Goal: Understand process/instructions: Learn about a topic

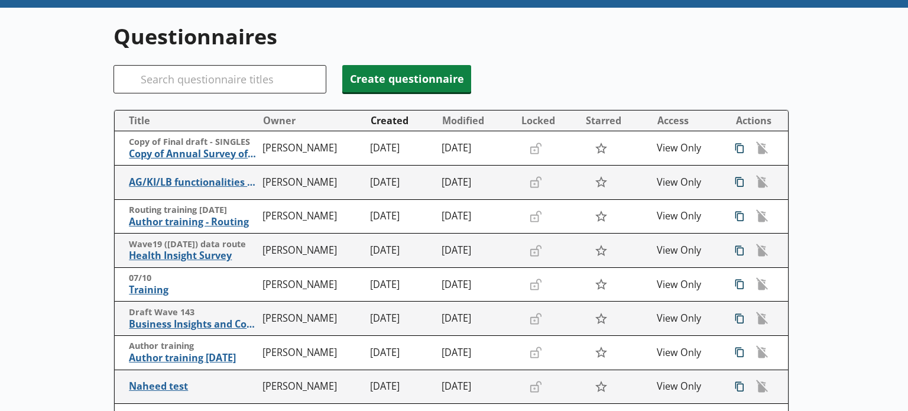
scroll to position [114, 0]
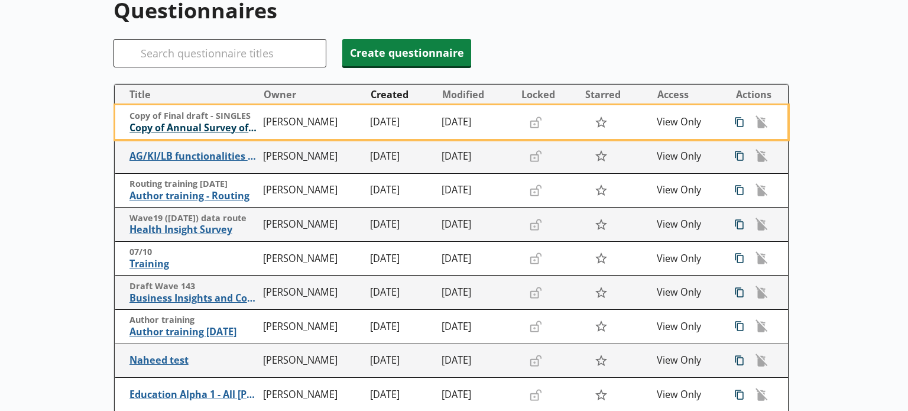
click at [202, 130] on span "Copy of Annual Survey of Hours and Earnings ([PERSON_NAME])" at bounding box center [193, 128] width 128 height 12
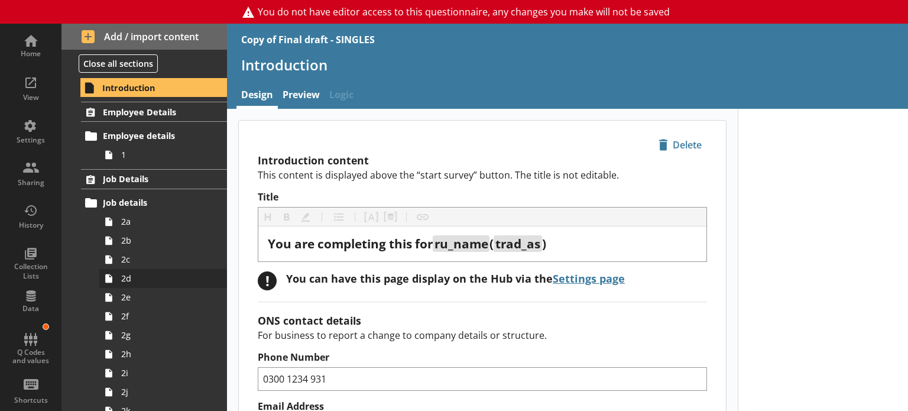
scroll to position [76, 0]
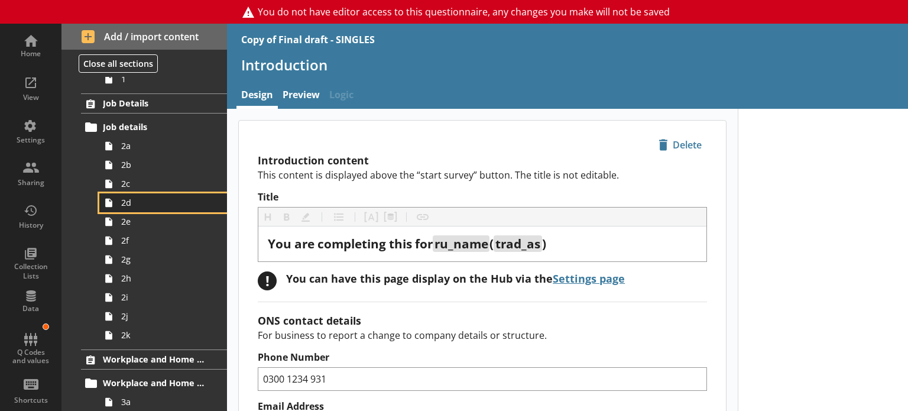
click at [127, 208] on link "2d" at bounding box center [163, 202] width 128 height 19
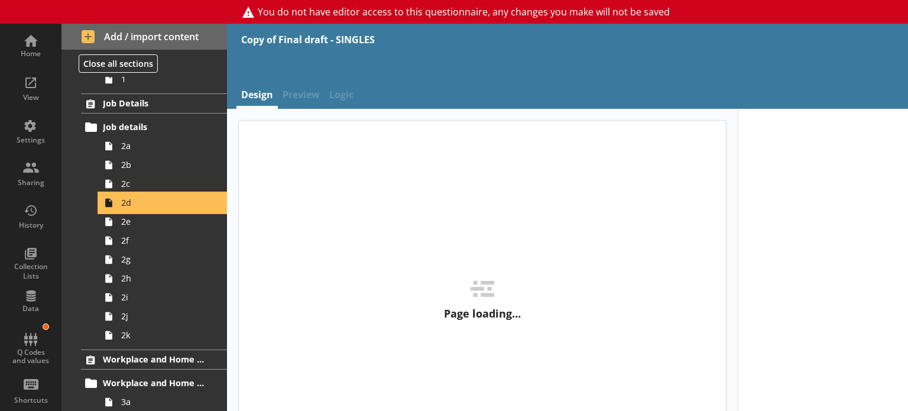
type textarea "x"
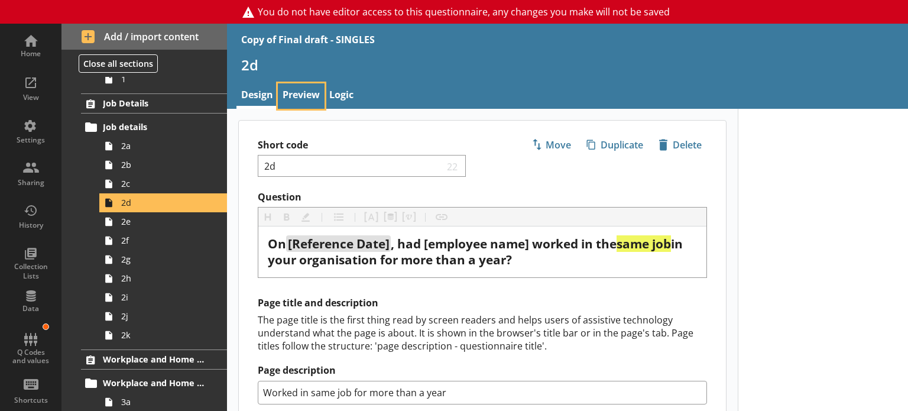
click at [305, 102] on link "Preview" at bounding box center [301, 95] width 47 height 25
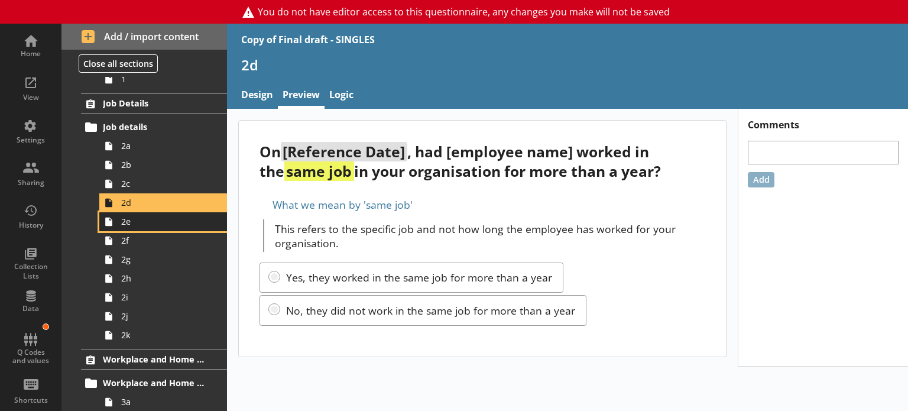
click at [140, 219] on span "2e" at bounding box center [165, 221] width 89 height 11
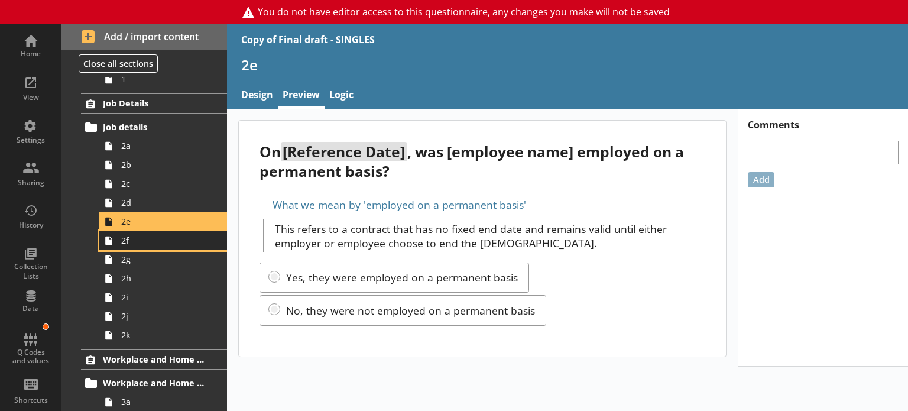
click at [139, 239] on span "2f" at bounding box center [165, 240] width 89 height 11
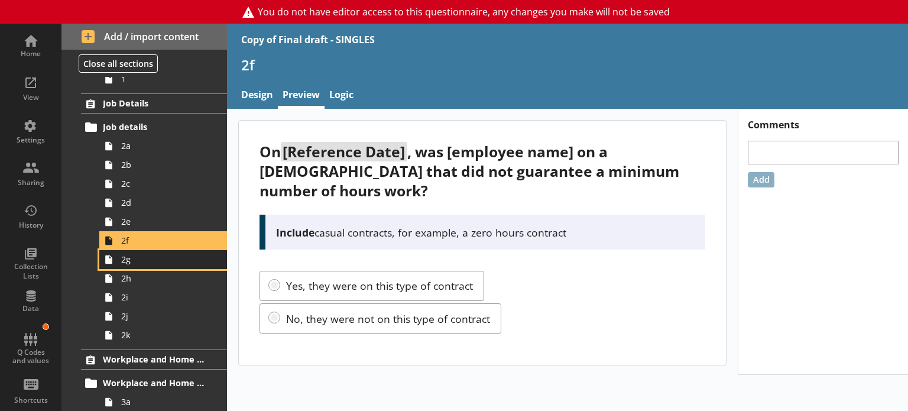
click at [137, 260] on span "2g" at bounding box center [165, 259] width 89 height 11
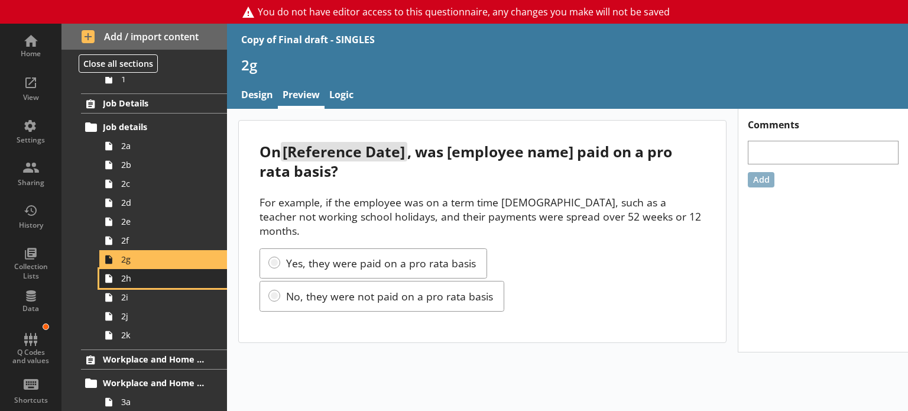
click at [137, 278] on span "2h" at bounding box center [165, 278] width 89 height 11
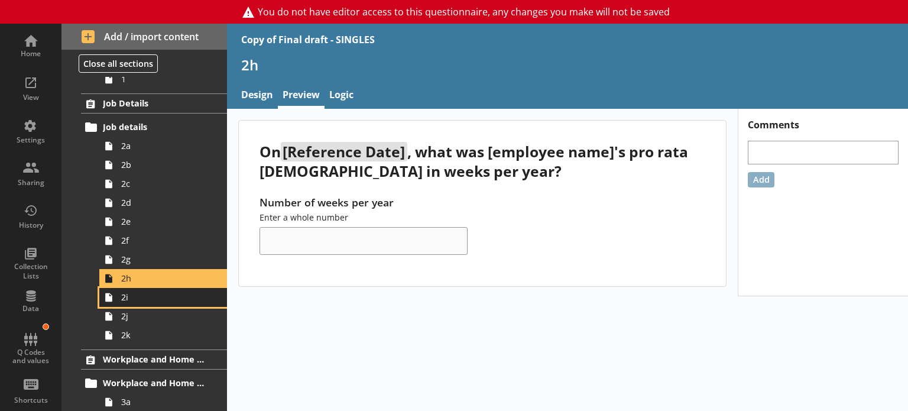
click at [151, 300] on span "2i" at bounding box center [165, 296] width 89 height 11
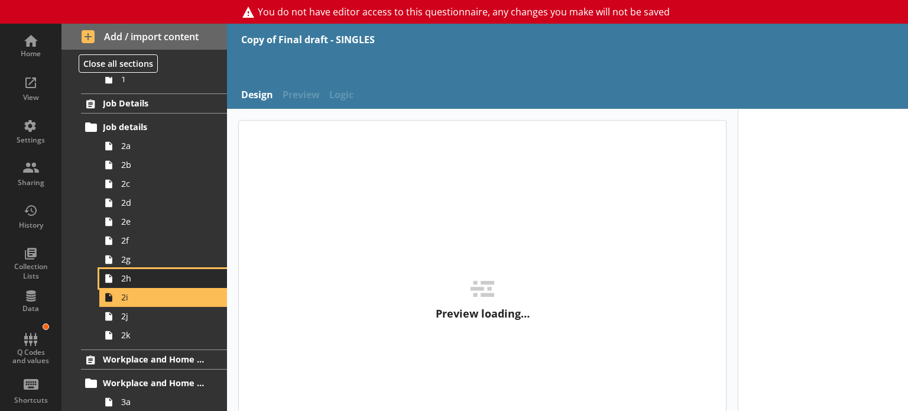
click at [142, 273] on span "2h" at bounding box center [165, 278] width 89 height 11
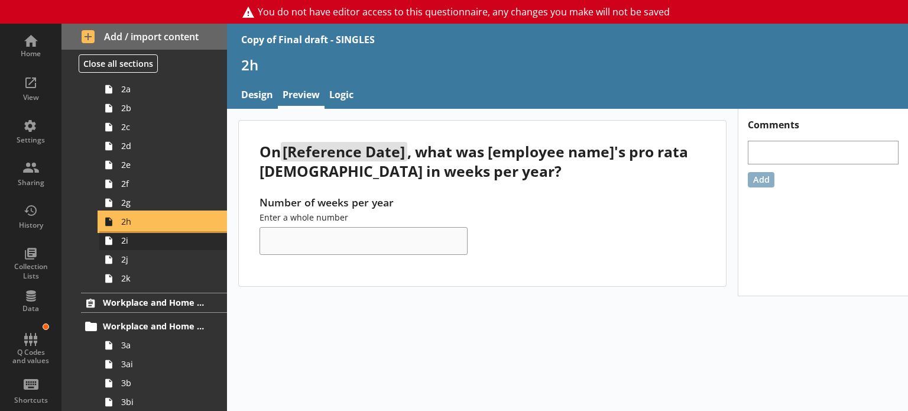
scroll to position [134, 0]
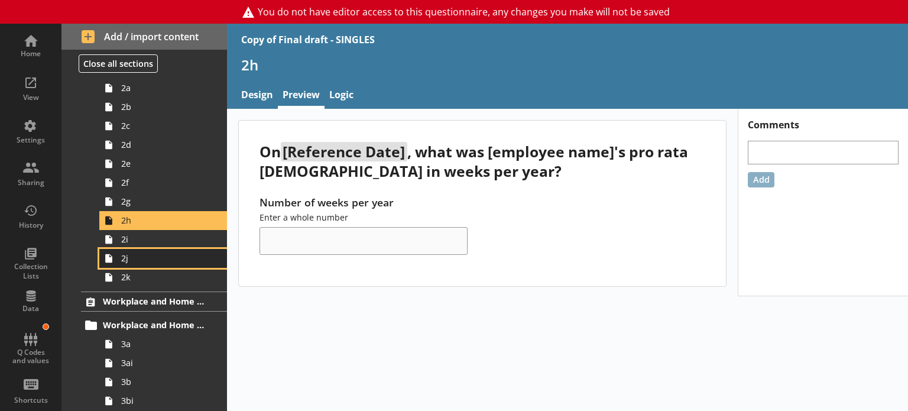
click at [145, 249] on link "2j" at bounding box center [163, 258] width 128 height 19
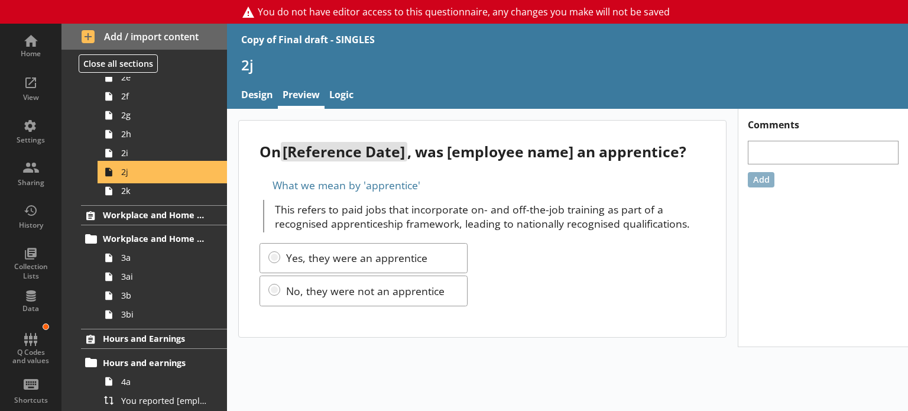
scroll to position [221, 0]
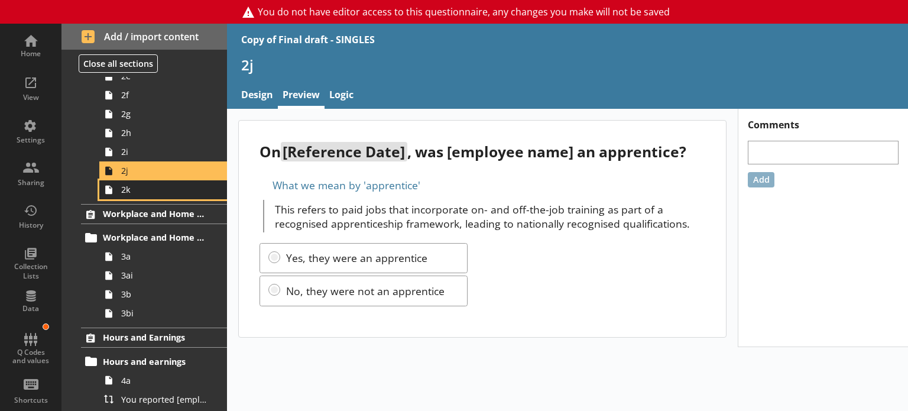
click at [134, 191] on span "2k" at bounding box center [165, 189] width 89 height 11
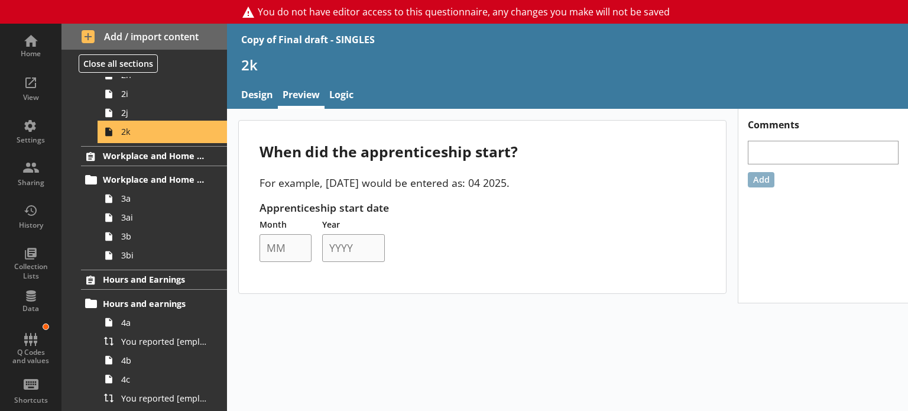
scroll to position [280, 0]
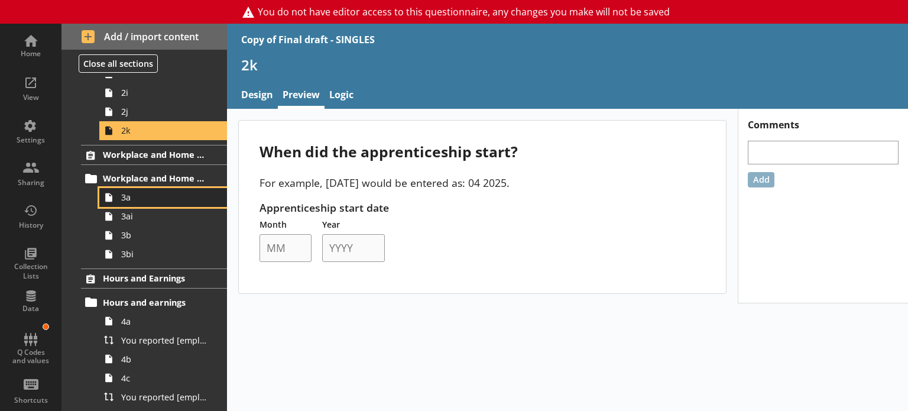
click at [134, 192] on span "3a" at bounding box center [165, 197] width 89 height 11
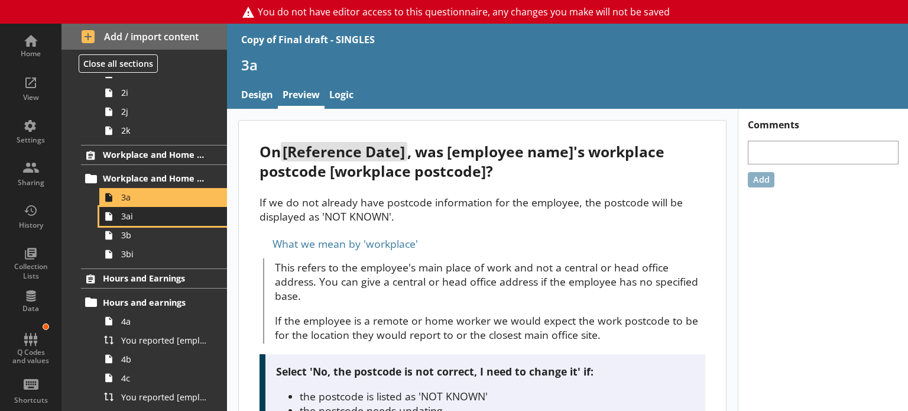
click at [138, 215] on span "3ai" at bounding box center [165, 215] width 89 height 11
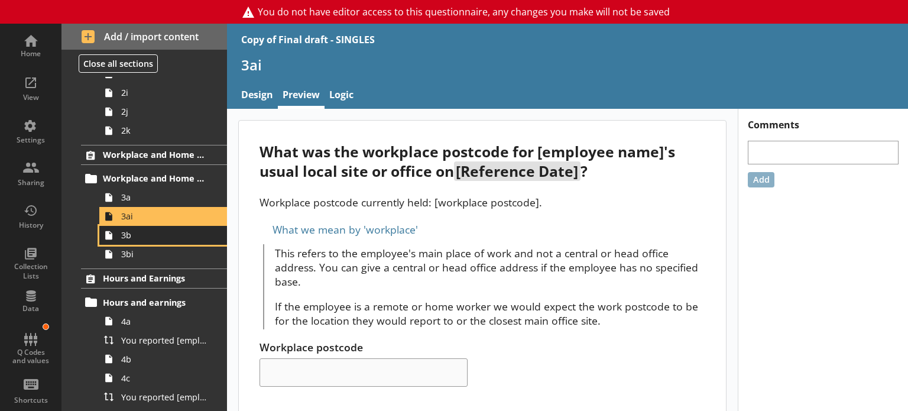
drag, startPoint x: 124, startPoint y: 238, endPoint x: 133, endPoint y: 237, distance: 8.9
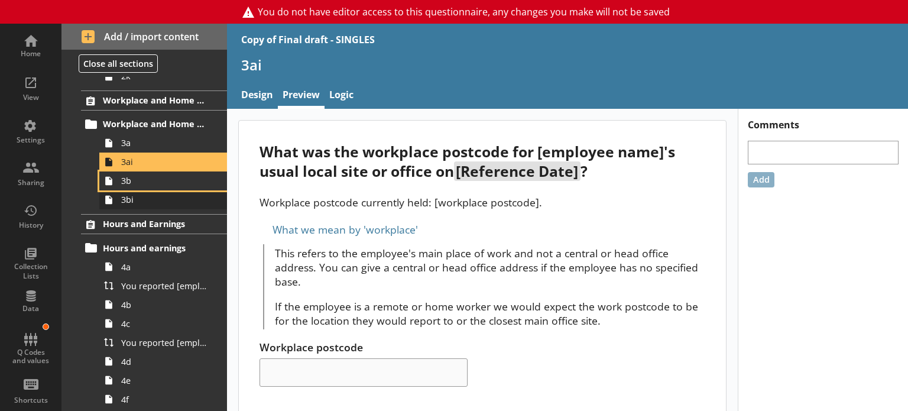
click at [139, 189] on link "3b" at bounding box center [163, 180] width 128 height 19
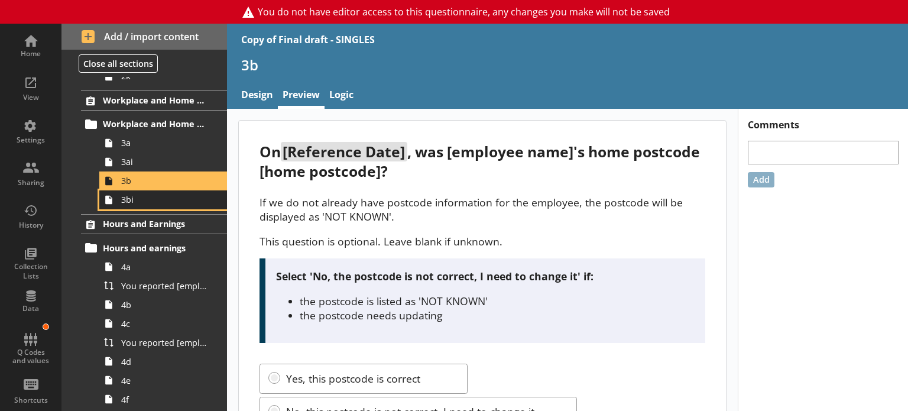
click at [136, 201] on span "3bi" at bounding box center [165, 199] width 89 height 11
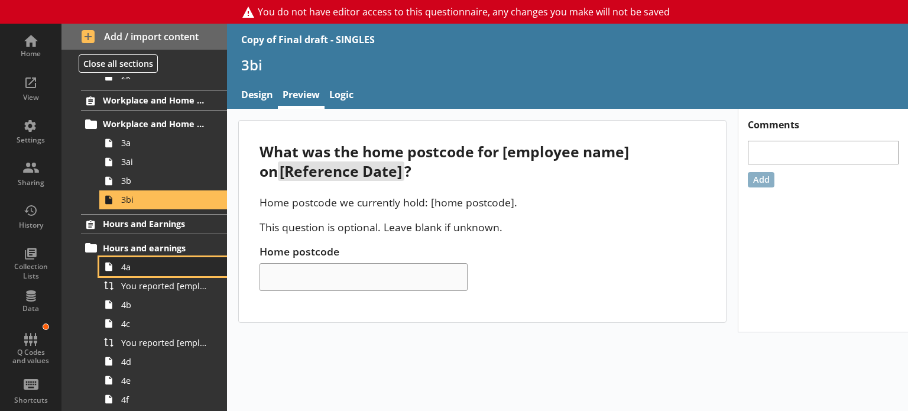
click at [176, 267] on span "4a" at bounding box center [165, 266] width 89 height 11
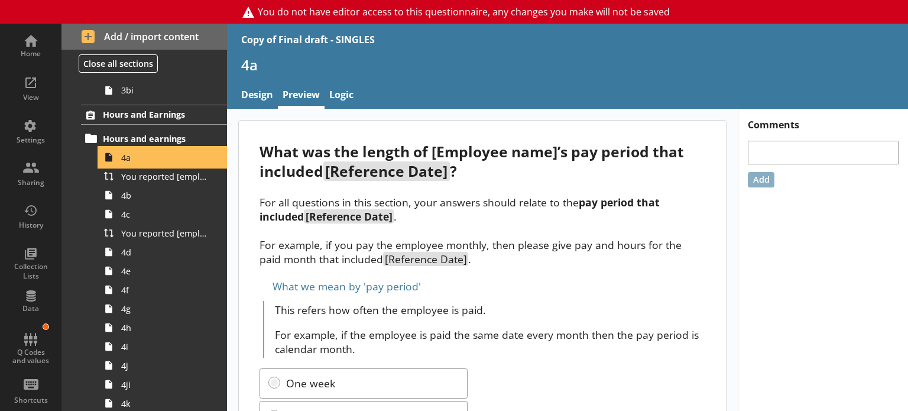
scroll to position [449, 0]
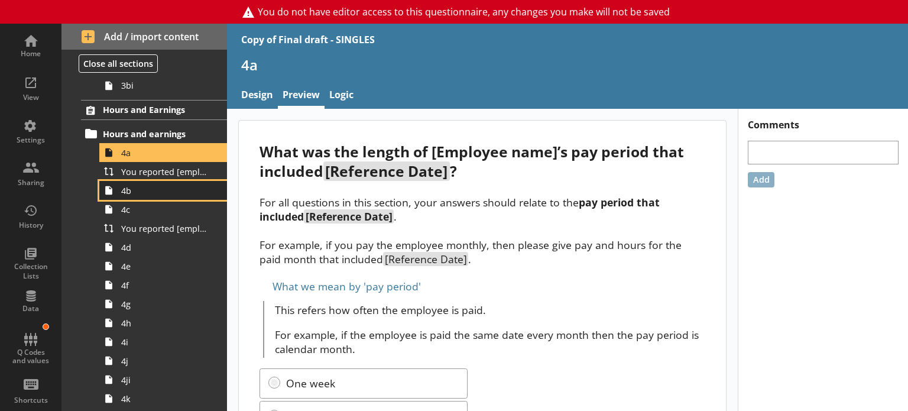
click at [140, 191] on span "4b" at bounding box center [165, 190] width 89 height 11
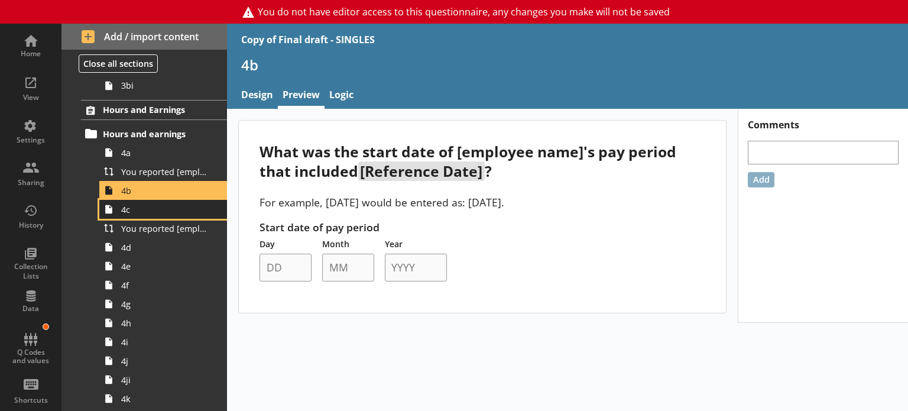
click at [133, 212] on span "4c" at bounding box center [165, 209] width 89 height 11
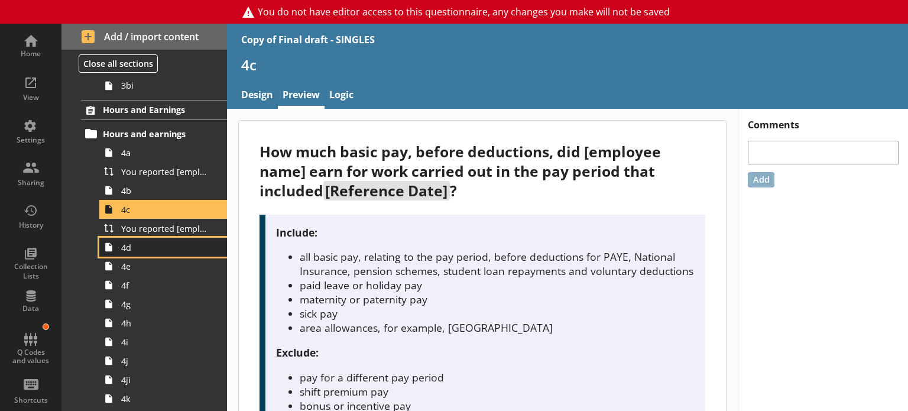
click at [135, 243] on span "4d" at bounding box center [165, 247] width 89 height 11
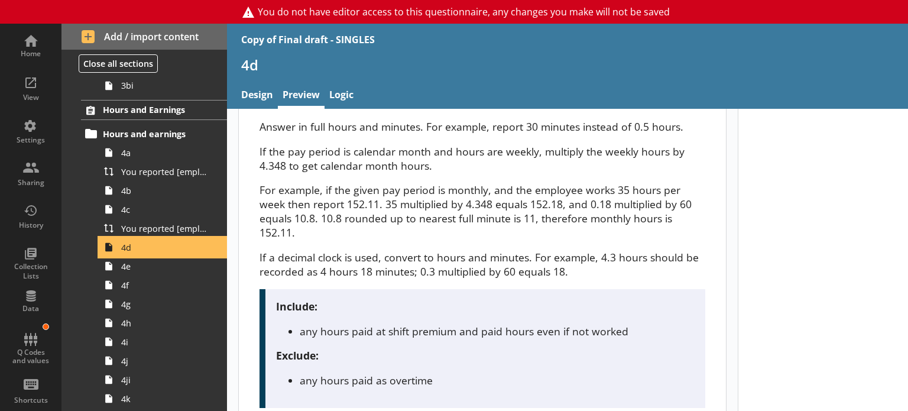
scroll to position [114, 0]
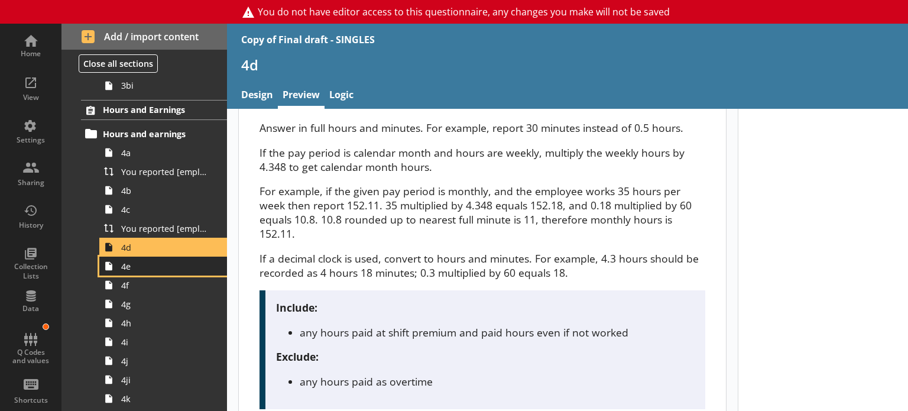
click at [141, 261] on span "4e" at bounding box center [165, 266] width 89 height 11
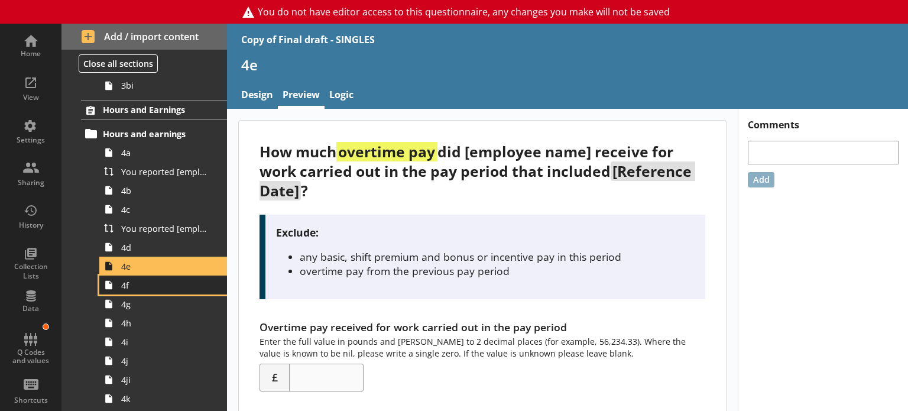
click at [140, 283] on span "4f" at bounding box center [165, 285] width 89 height 11
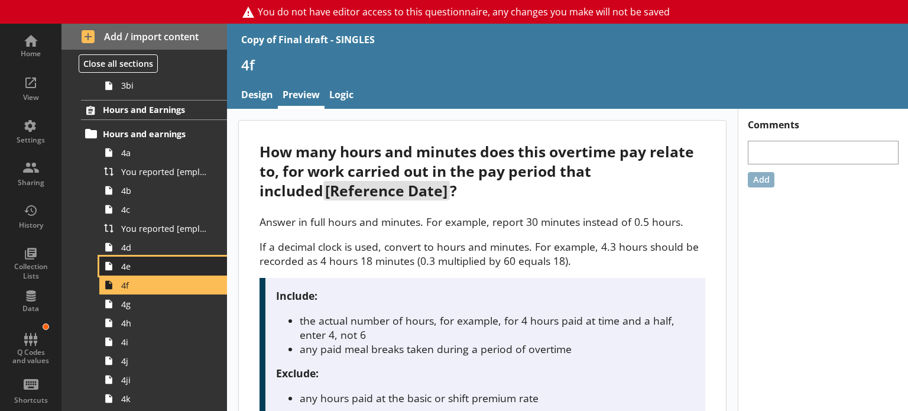
click at [141, 271] on link "4e" at bounding box center [163, 266] width 128 height 19
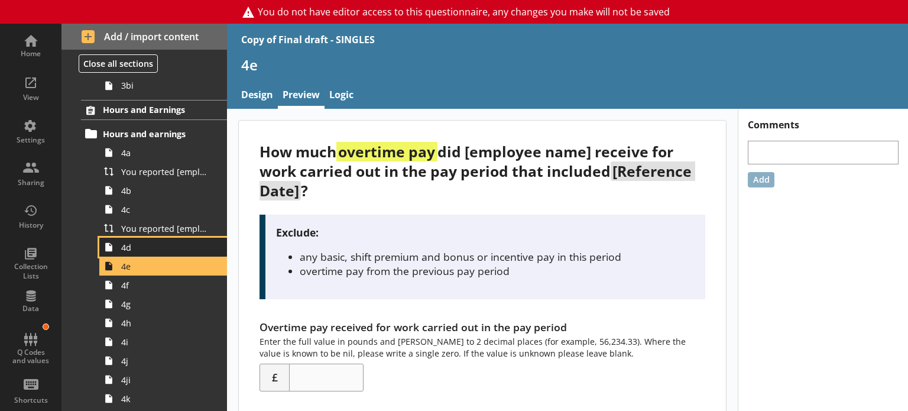
click at [146, 247] on span "4d" at bounding box center [165, 247] width 89 height 11
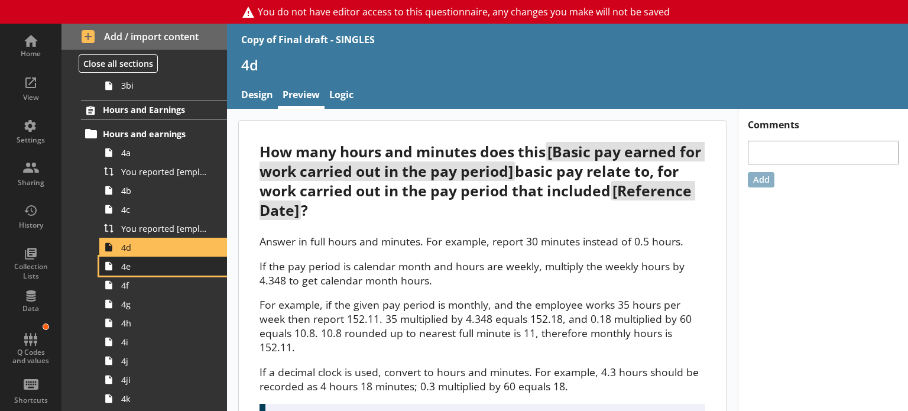
click at [144, 268] on span "4e" at bounding box center [165, 266] width 89 height 11
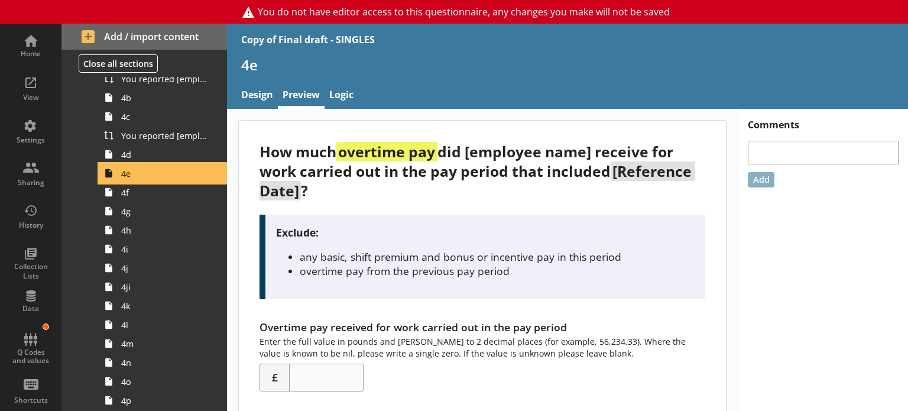
scroll to position [567, 0]
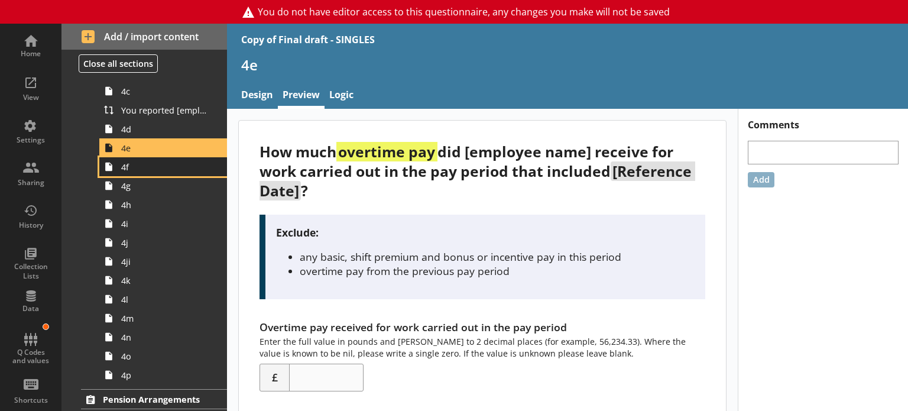
click at [136, 171] on link "4f" at bounding box center [163, 166] width 128 height 19
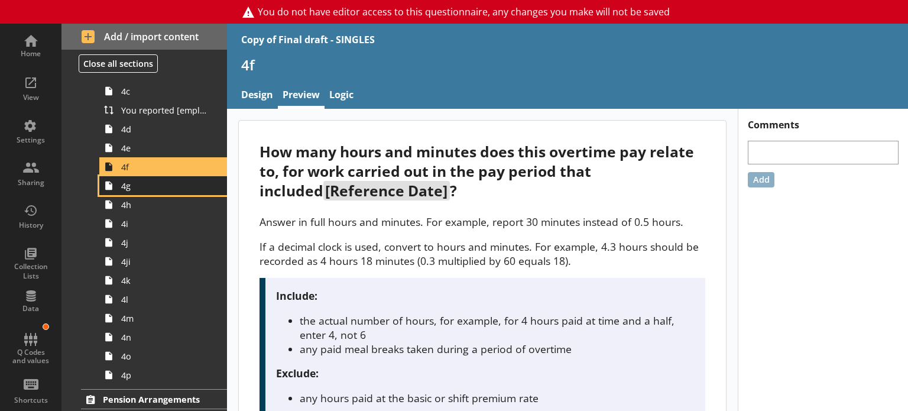
click at [135, 186] on span "4g" at bounding box center [165, 185] width 89 height 11
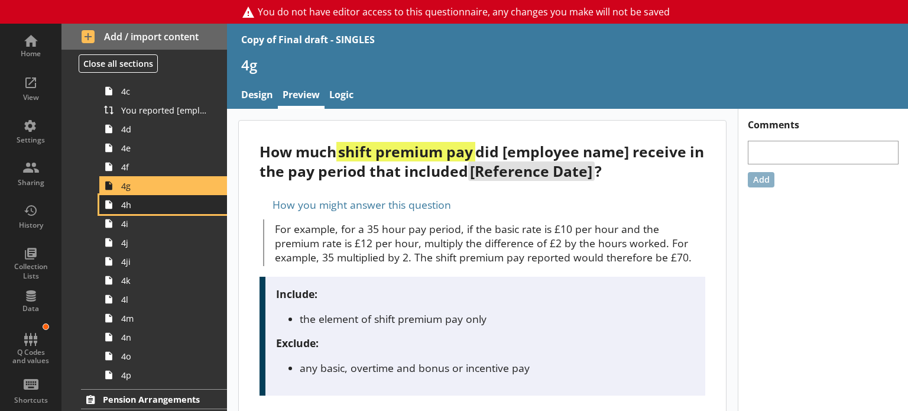
click at [135, 200] on span "4h" at bounding box center [165, 204] width 89 height 11
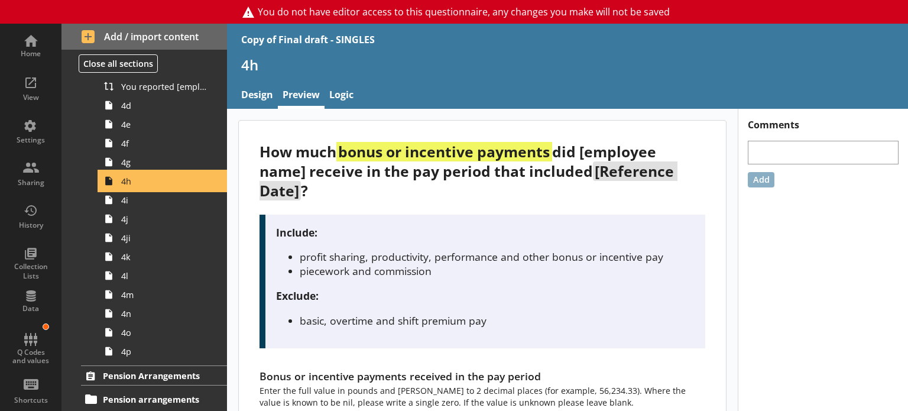
scroll to position [598, 0]
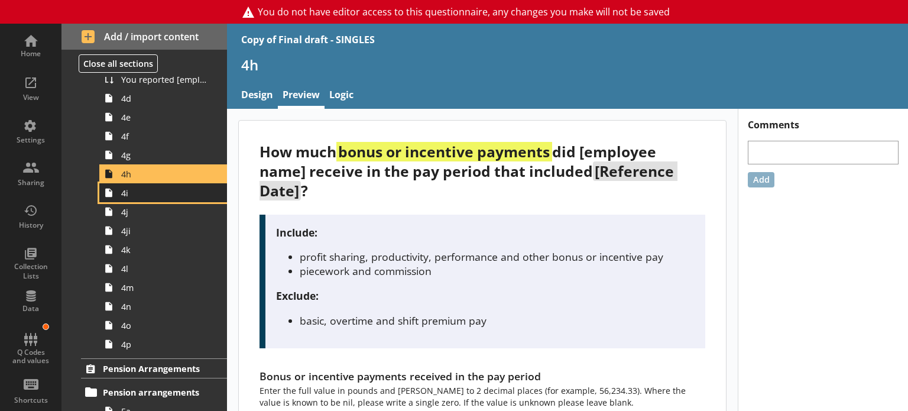
click at [132, 189] on span "4i" at bounding box center [165, 192] width 89 height 11
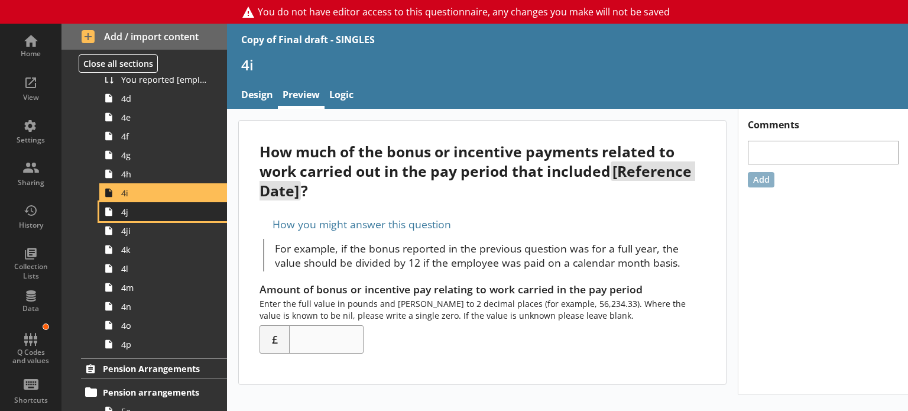
click at [147, 208] on span "4j" at bounding box center [165, 211] width 89 height 11
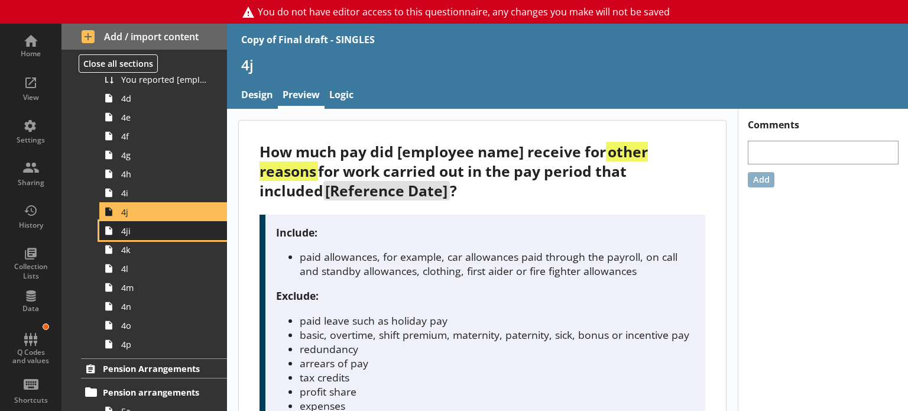
click at [145, 225] on span "4ji" at bounding box center [165, 230] width 89 height 11
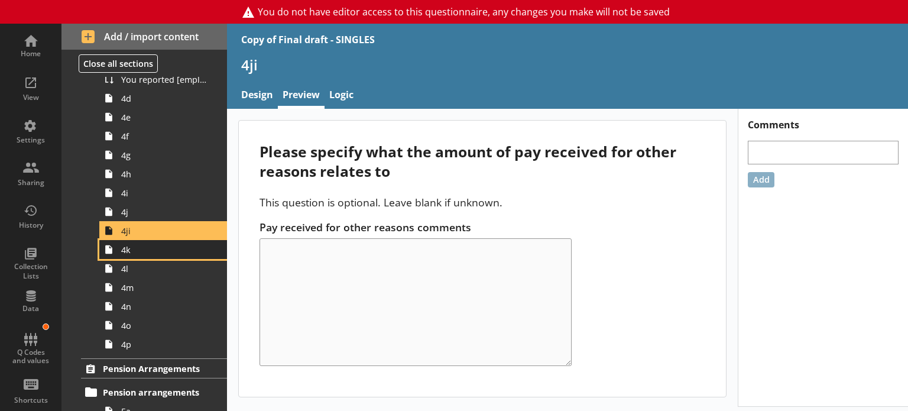
click at [148, 250] on span "4k" at bounding box center [165, 249] width 89 height 11
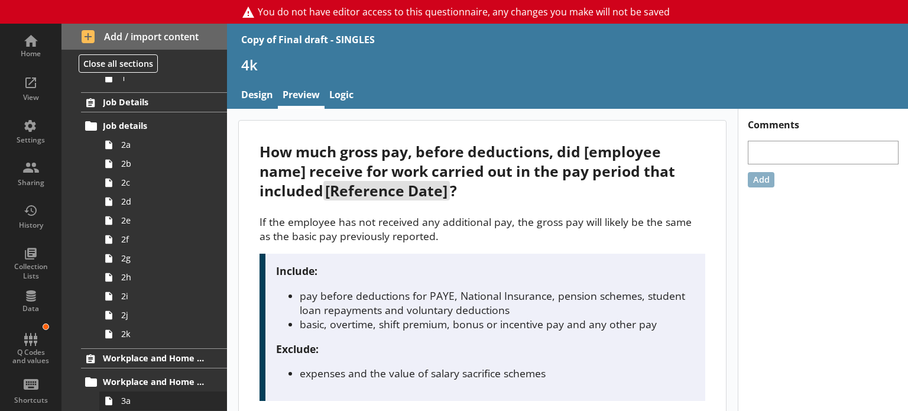
scroll to position [76, 0]
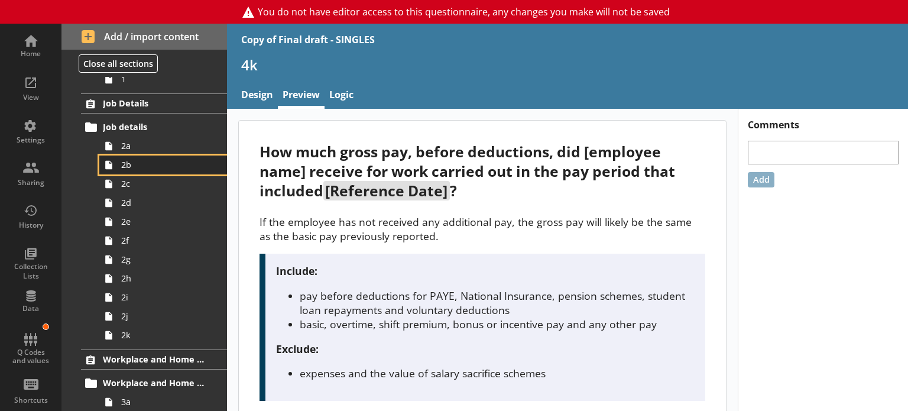
click at [128, 170] on link "2b" at bounding box center [163, 164] width 128 height 19
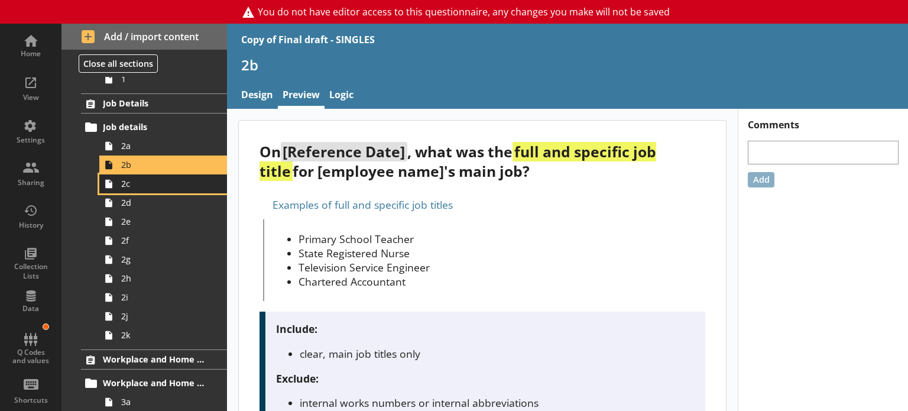
click at [128, 182] on span "2c" at bounding box center [165, 183] width 89 height 11
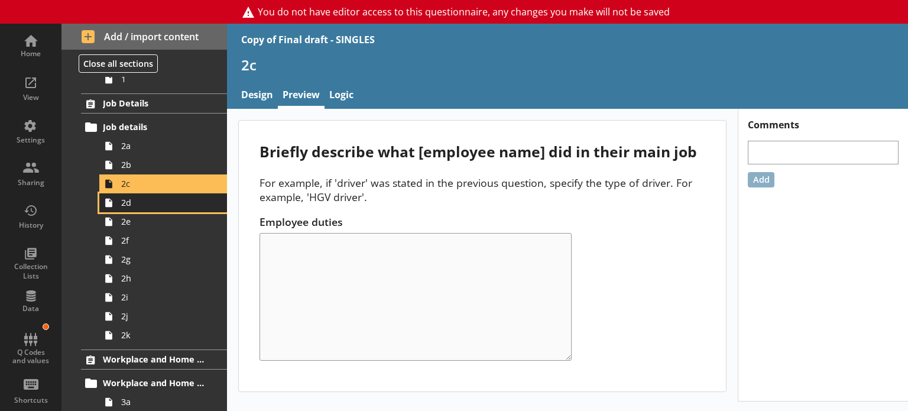
click at [128, 197] on span "2d" at bounding box center [165, 202] width 89 height 11
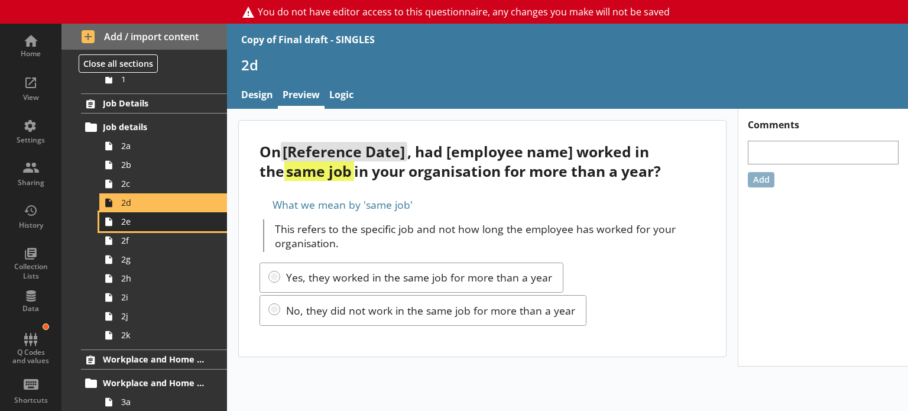
click at [140, 219] on span "2e" at bounding box center [165, 221] width 89 height 11
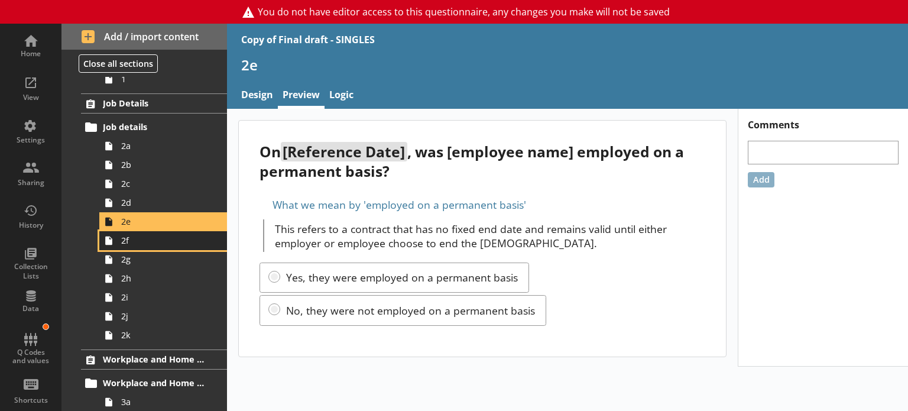
click at [142, 237] on span "2f" at bounding box center [165, 240] width 89 height 11
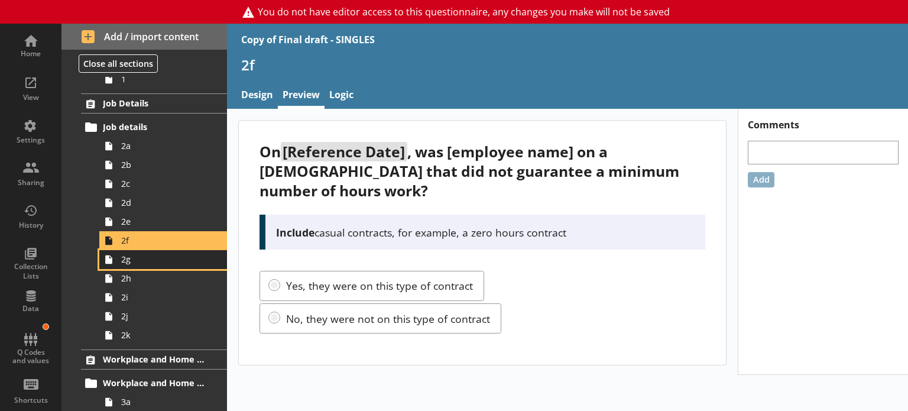
click at [158, 256] on span "2g" at bounding box center [165, 259] width 89 height 11
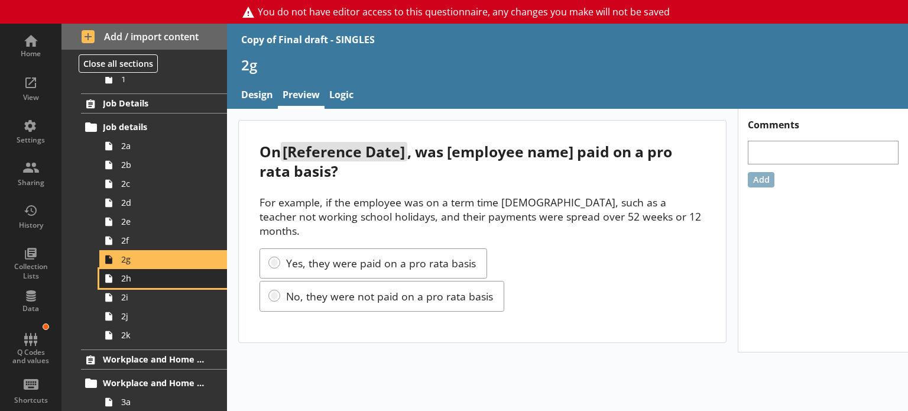
click at [158, 282] on span "2h" at bounding box center [165, 278] width 89 height 11
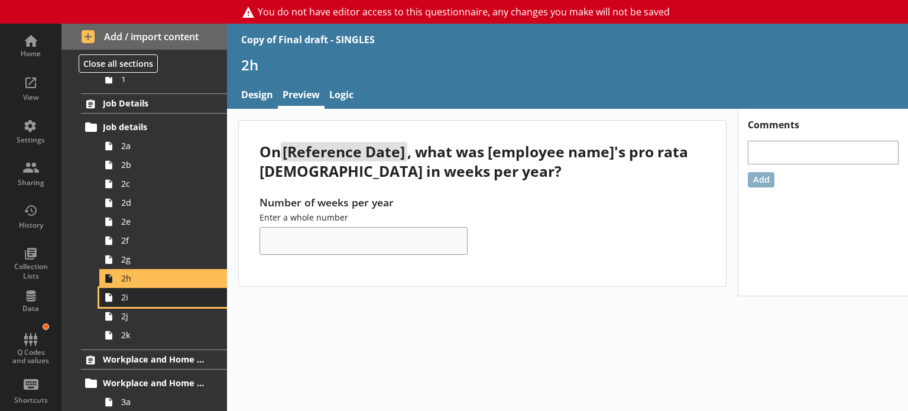
click at [162, 300] on span "2i" at bounding box center [165, 296] width 89 height 11
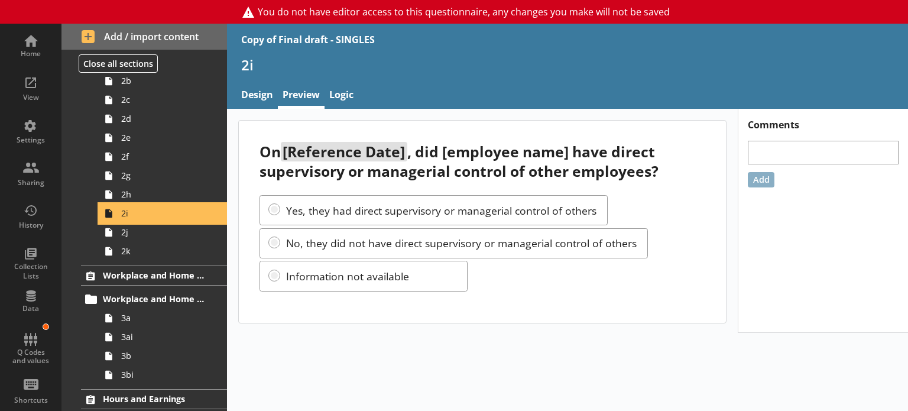
scroll to position [161, 0]
click at [142, 233] on span "2j" at bounding box center [165, 230] width 89 height 11
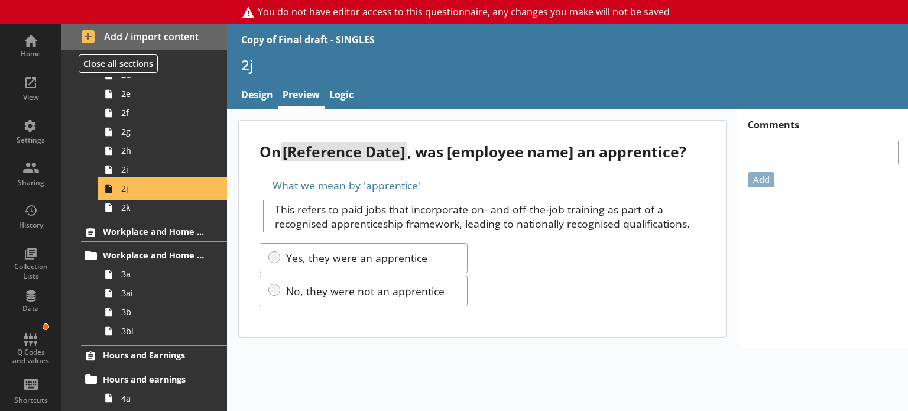
scroll to position [208, 0]
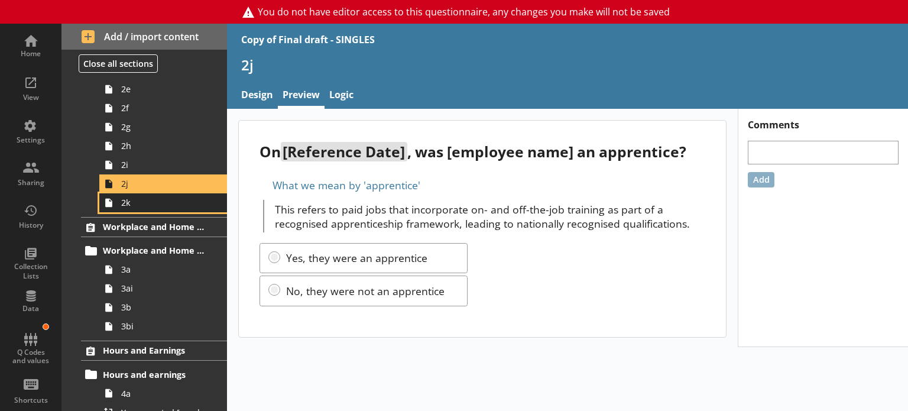
click at [142, 202] on span "2k" at bounding box center [165, 202] width 89 height 11
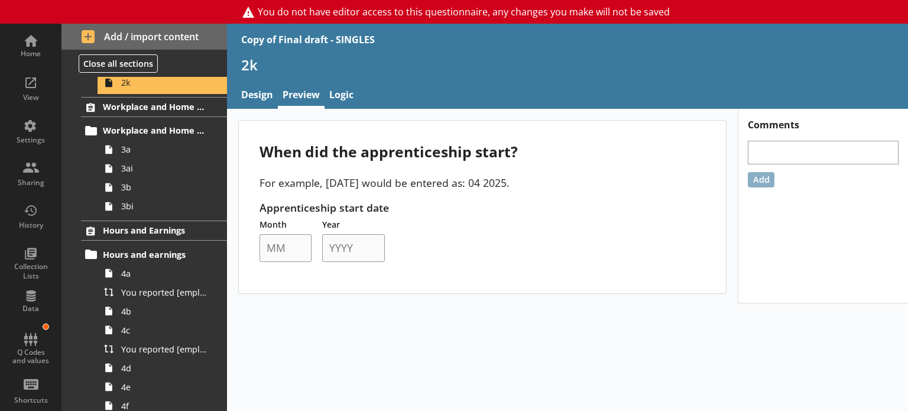
scroll to position [329, 0]
click at [138, 146] on span "3a" at bounding box center [165, 148] width 89 height 11
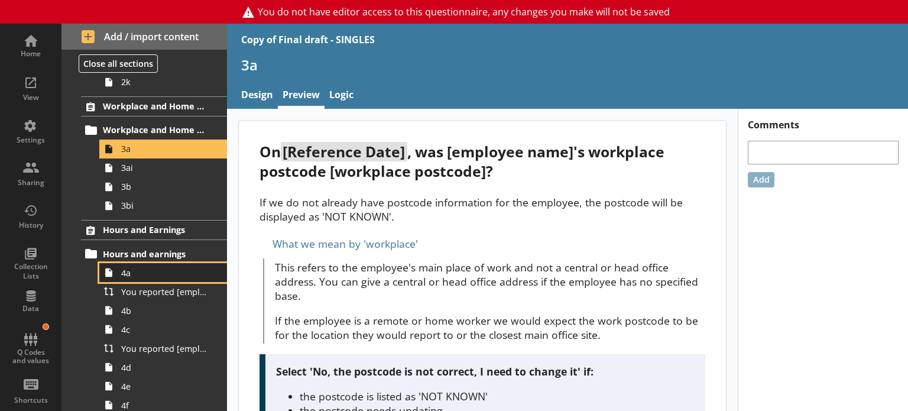
click at [168, 273] on span "4a" at bounding box center [165, 272] width 89 height 11
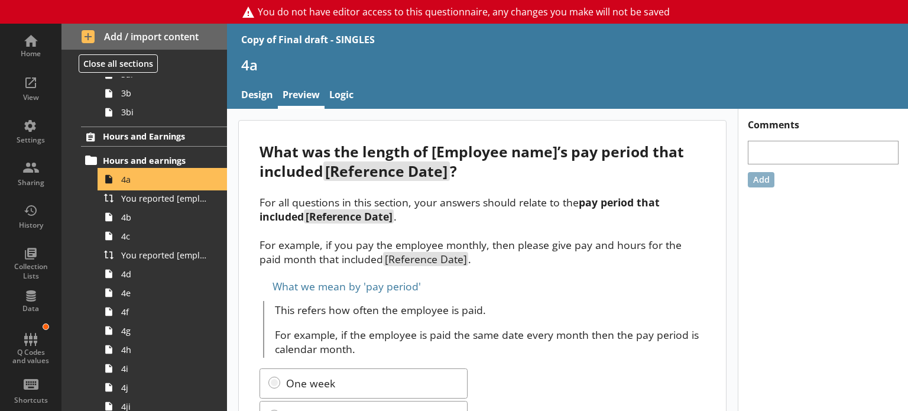
scroll to position [421, 0]
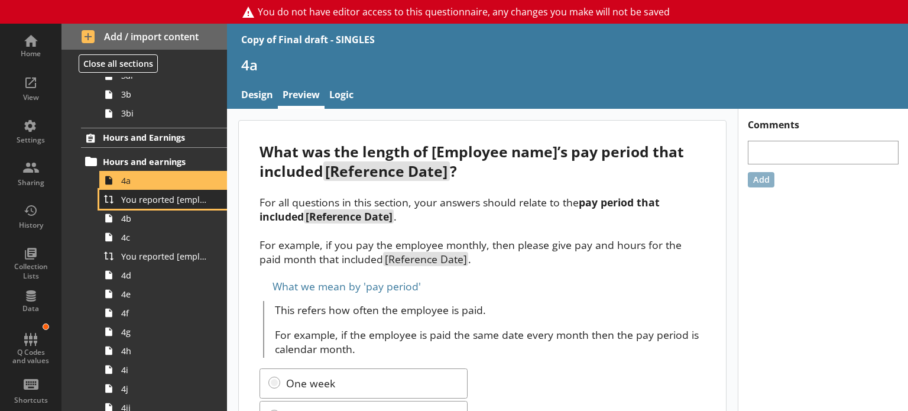
click at [142, 195] on span "You reported [employee name]'s pay period that included [Reference Date] to be …" at bounding box center [165, 199] width 89 height 11
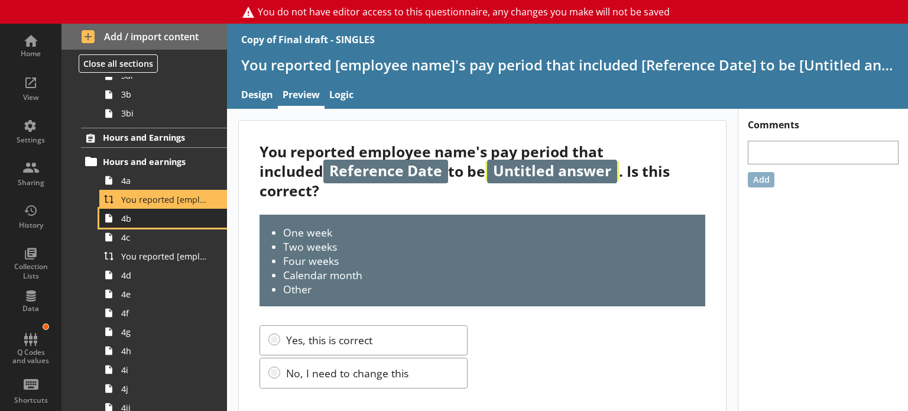
click at [135, 216] on span "4b" at bounding box center [165, 218] width 89 height 11
